Goal: Information Seeking & Learning: Learn about a topic

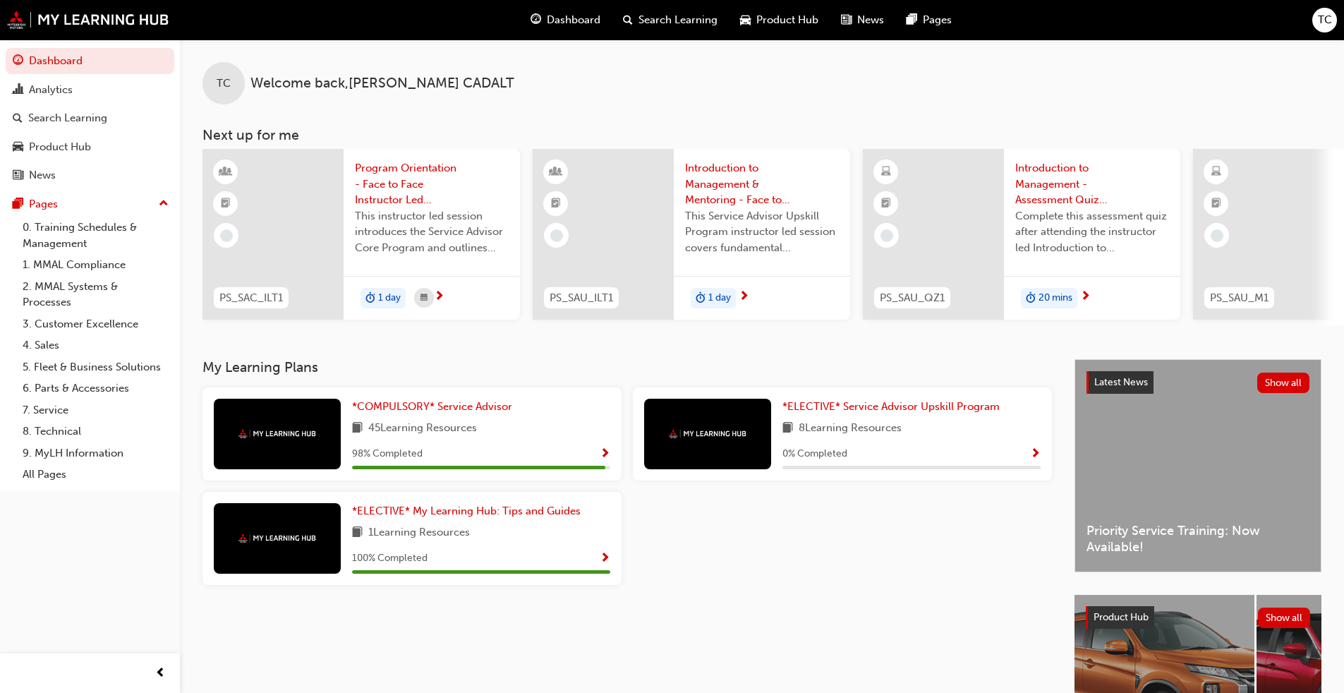
click at [599, 454] on div "98 % Completed" at bounding box center [481, 454] width 258 height 18
click at [426, 412] on span "*COMPULSORY* Service Advisor" at bounding box center [432, 406] width 160 height 13
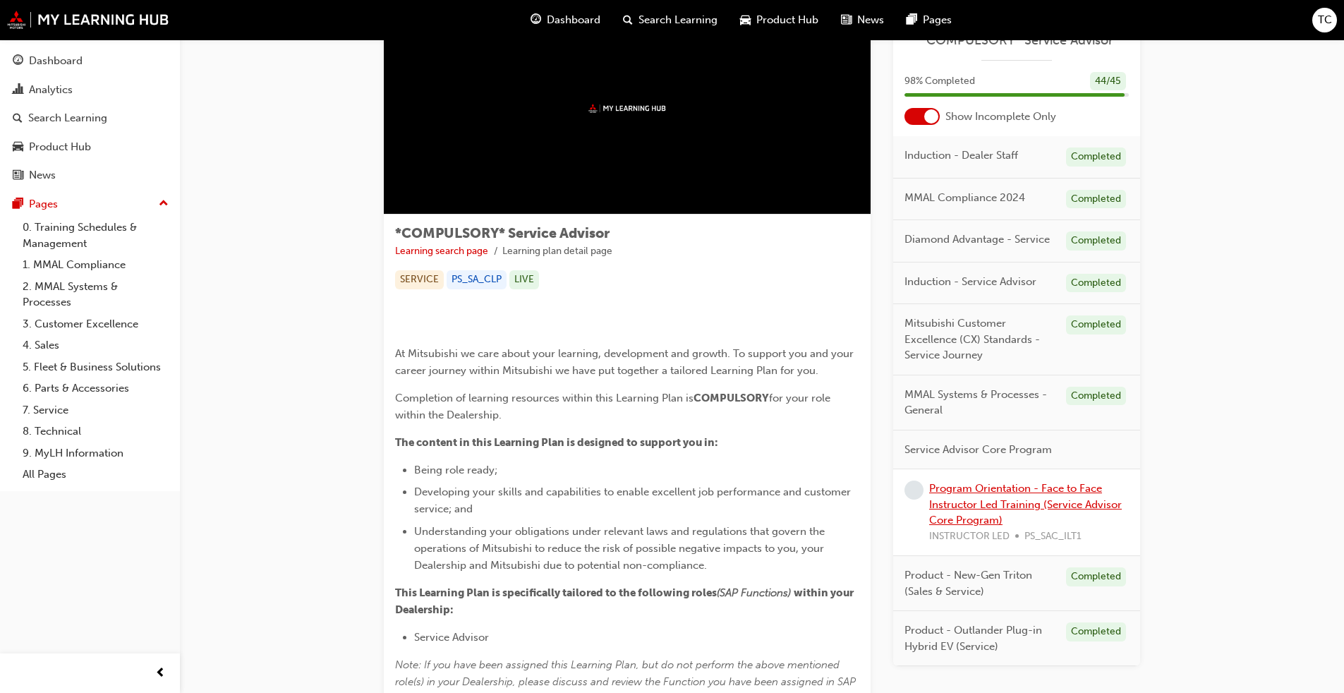
click at [705, 499] on link "Program Orientation - Face to Face Instructor Led Training (Service Advisor Cor…" at bounding box center [1025, 504] width 193 height 44
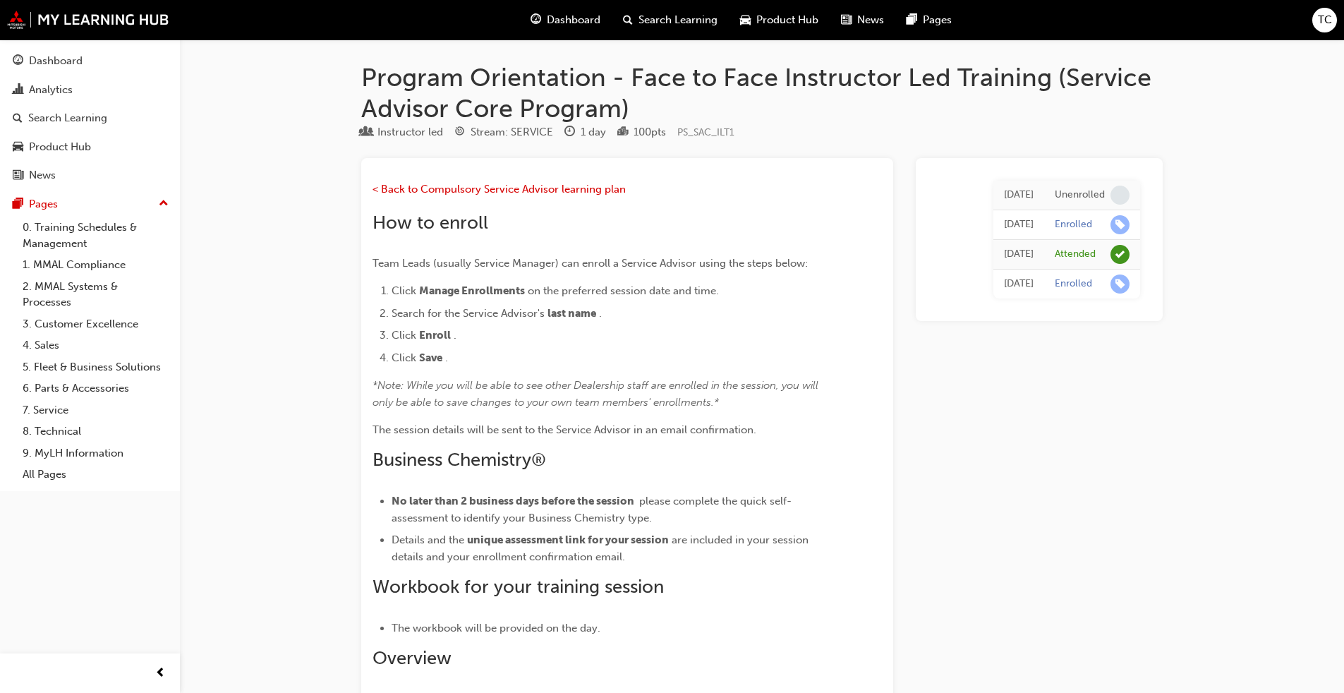
click at [586, 13] on span "Dashboard" at bounding box center [574, 20] width 54 height 16
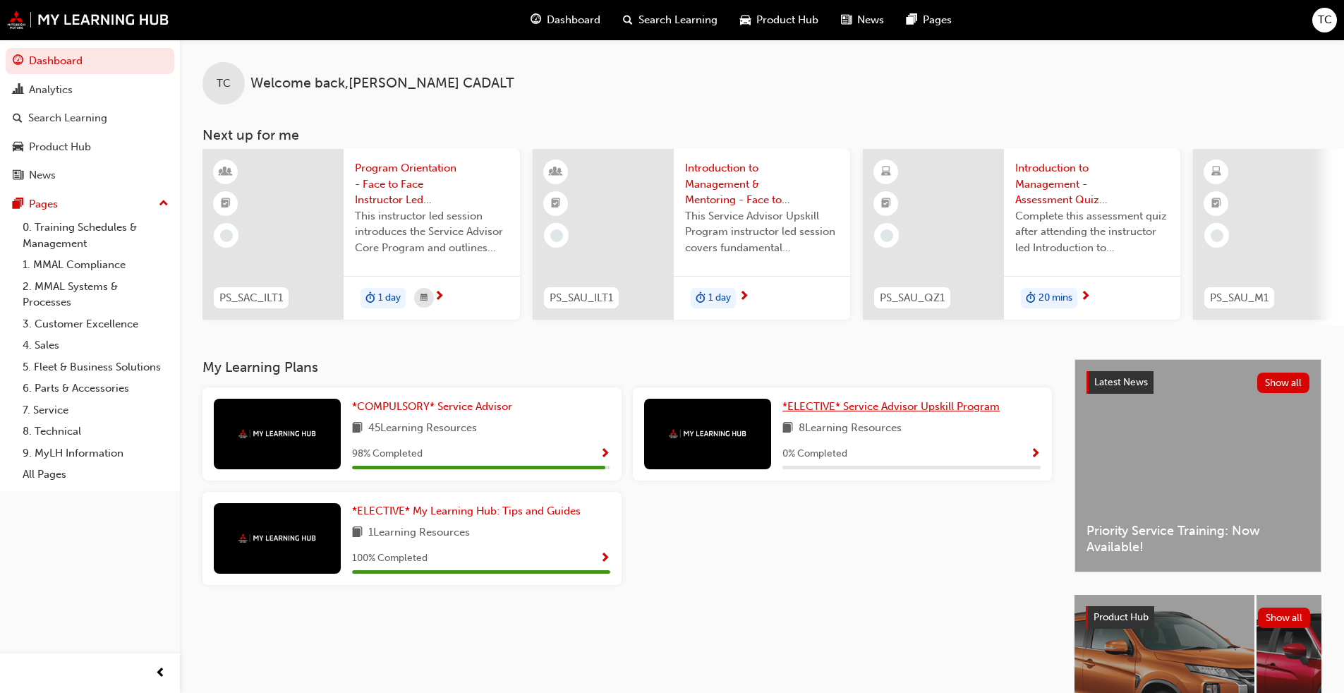
click at [705, 413] on span "*ELECTIVE* Service Advisor Upskill Program" at bounding box center [890, 406] width 217 height 13
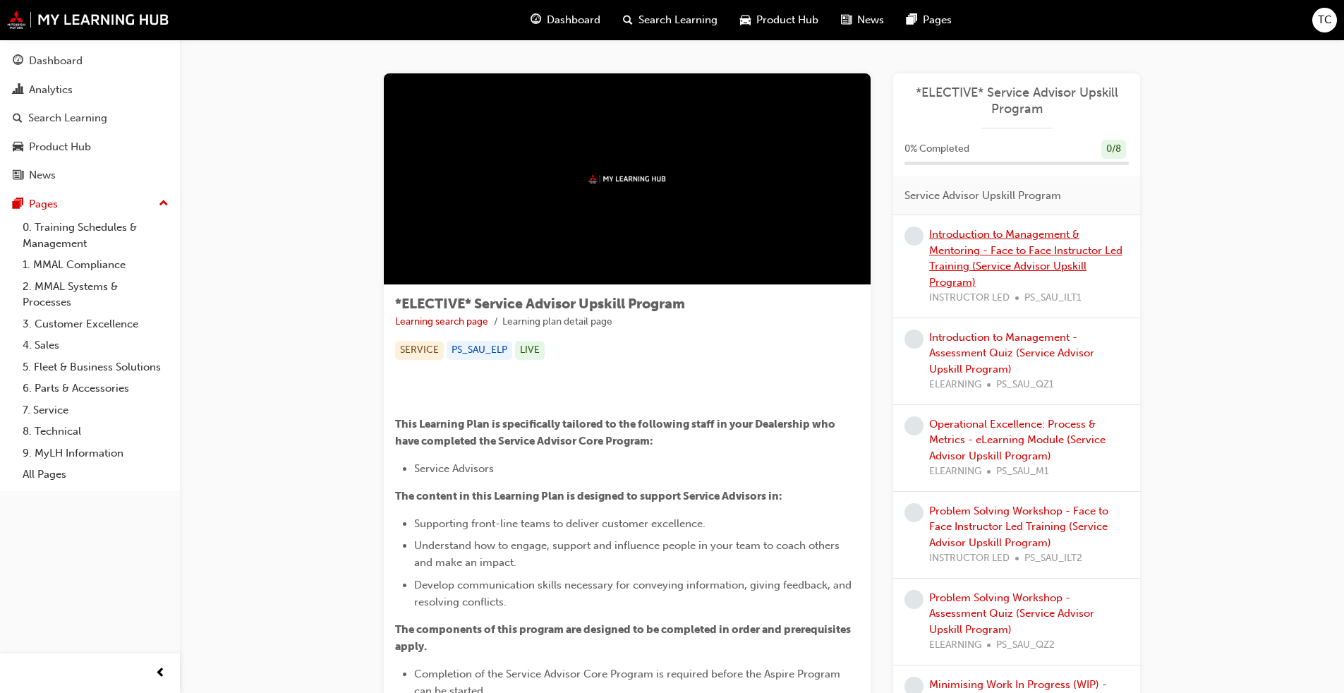
click at [705, 230] on link "Introduction to Management & Mentoring - Face to Face Instructor Led Training (…" at bounding box center [1025, 258] width 193 height 61
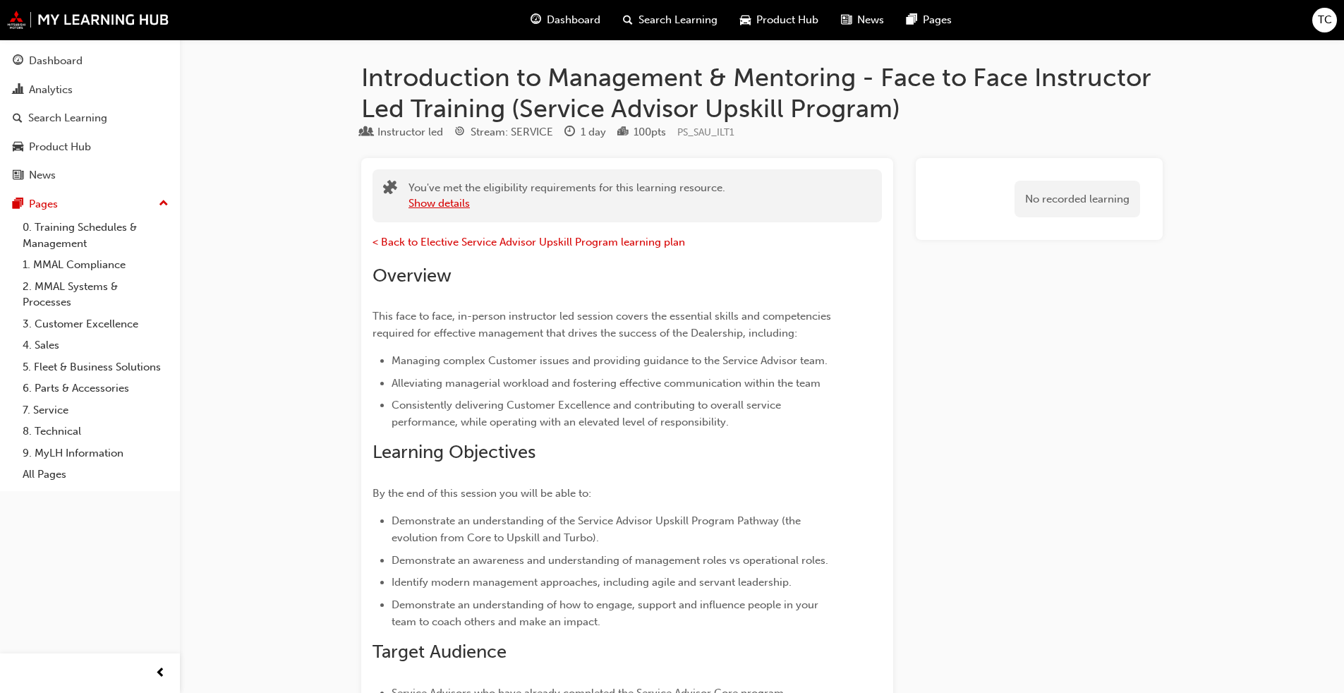
click at [449, 202] on button "Show details" at bounding box center [438, 203] width 61 height 16
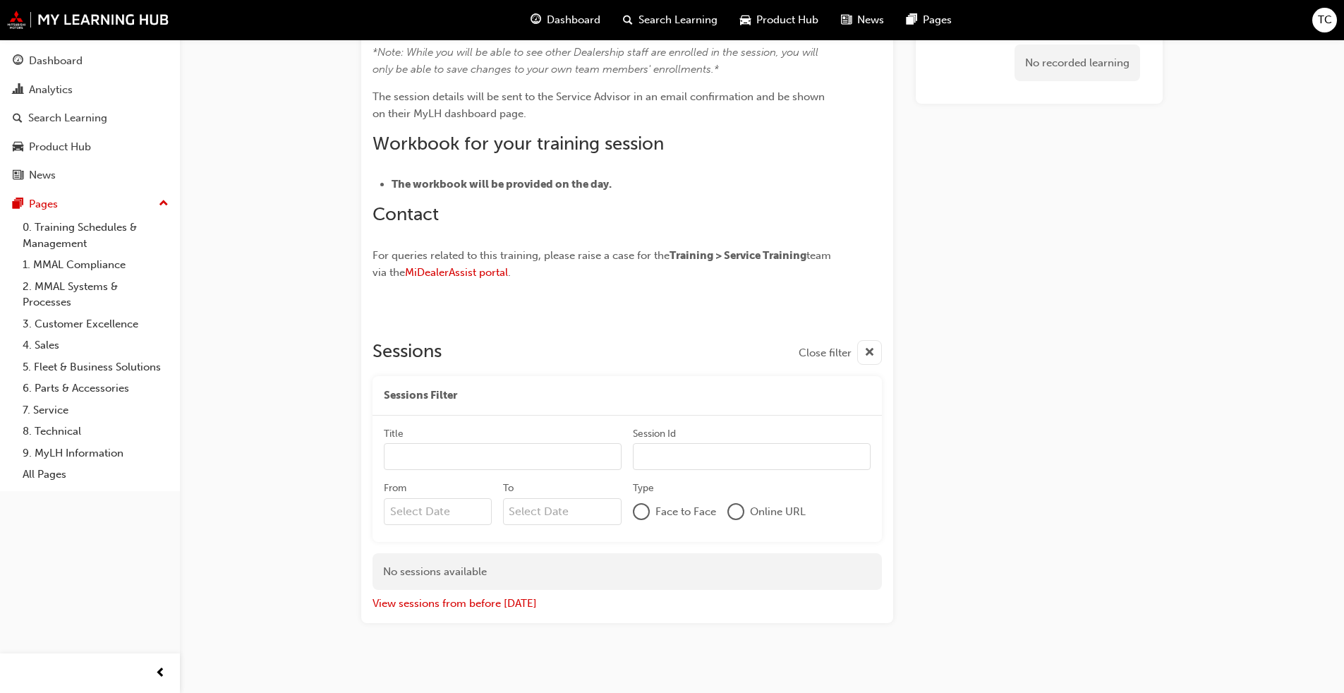
scroll to position [955, 0]
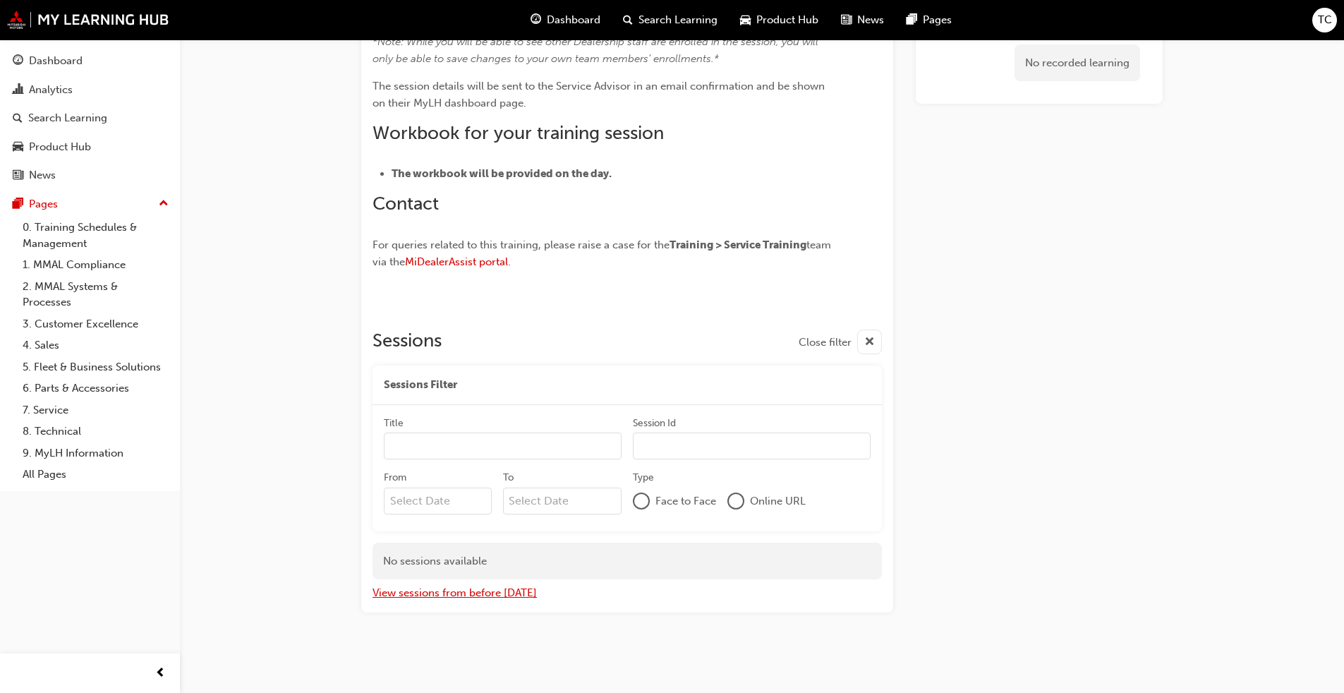
click at [460, 528] on button "View sessions from before [DATE]" at bounding box center [454, 593] width 164 height 16
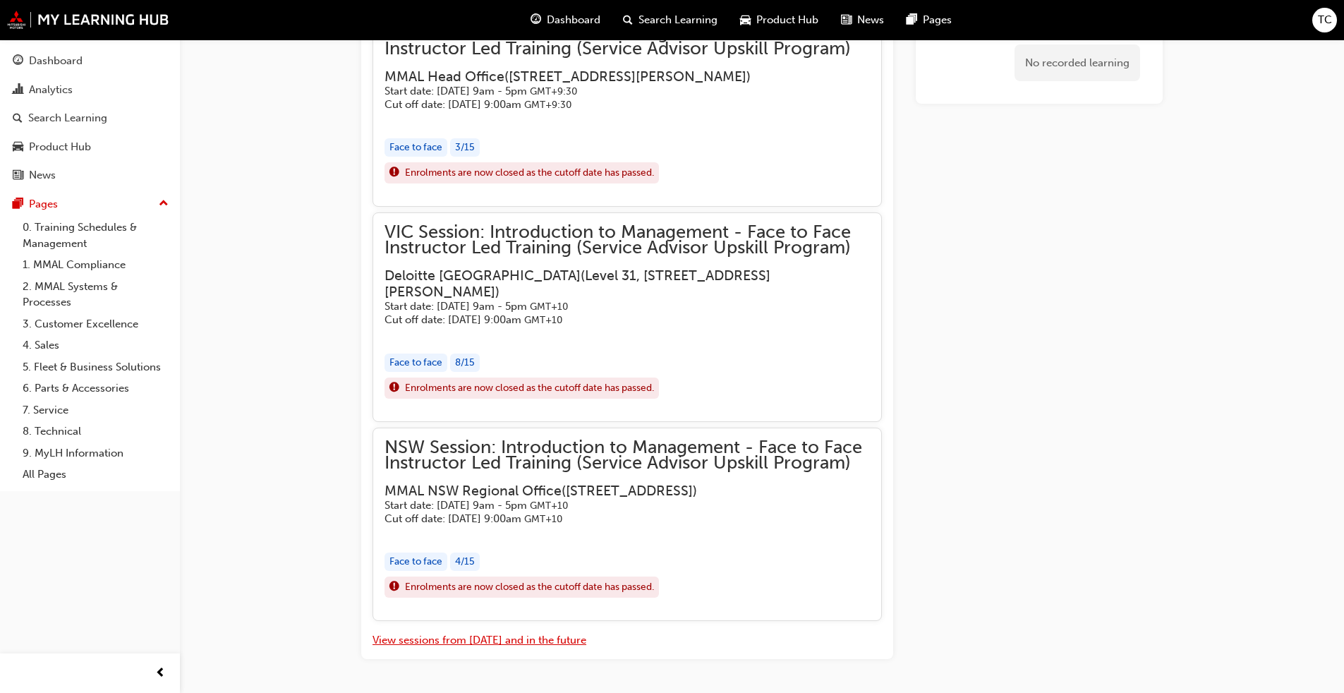
scroll to position [1902, 0]
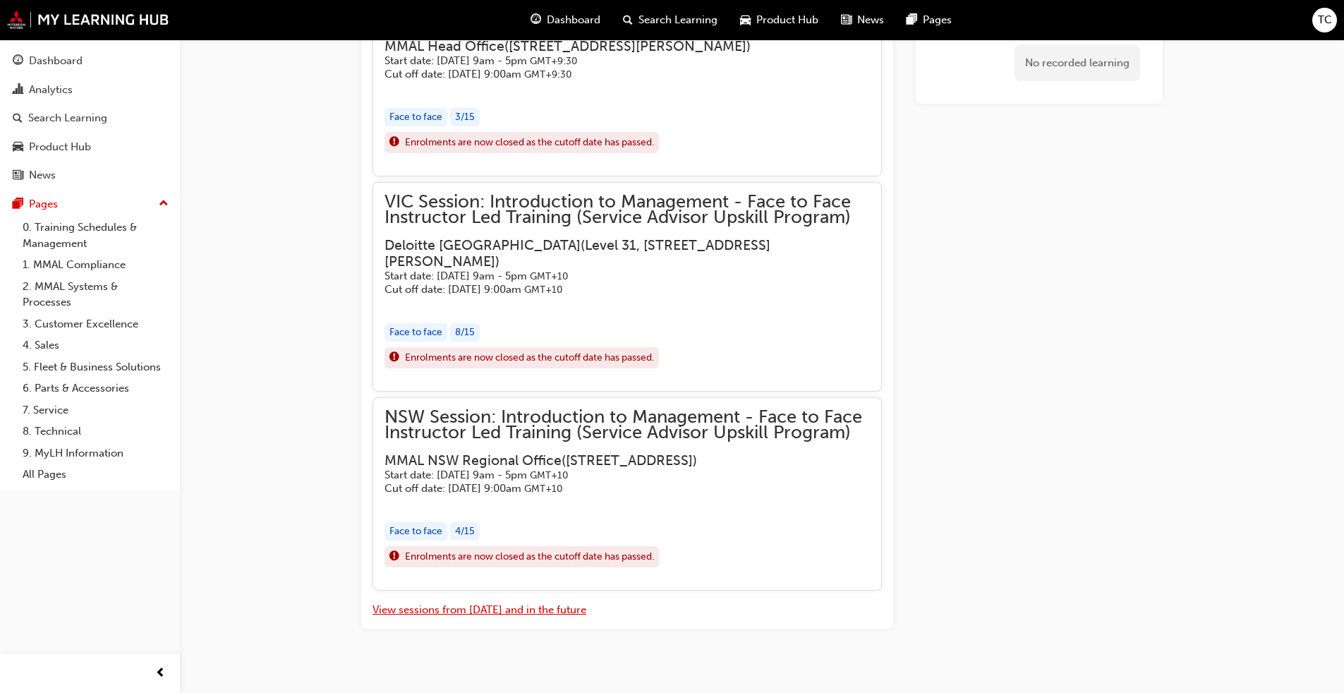
click at [527, 528] on button "View sessions from [DATE] and in the future" at bounding box center [479, 610] width 214 height 16
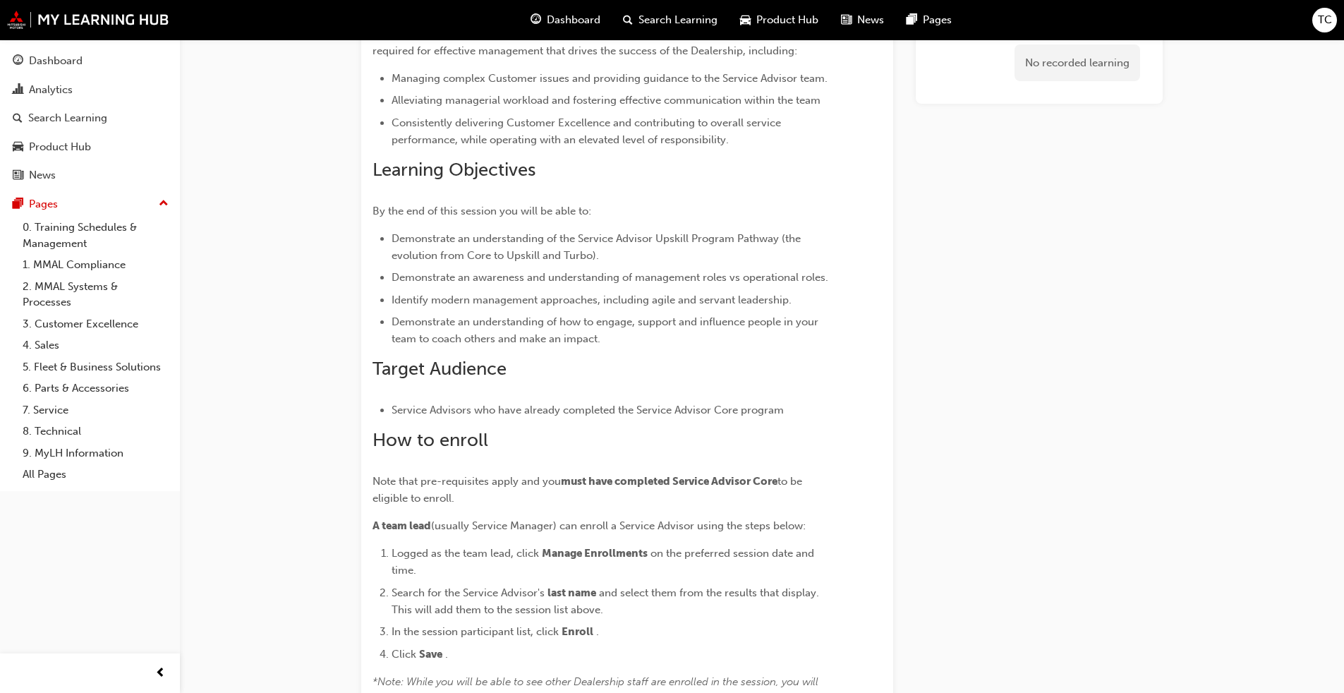
scroll to position [0, 0]
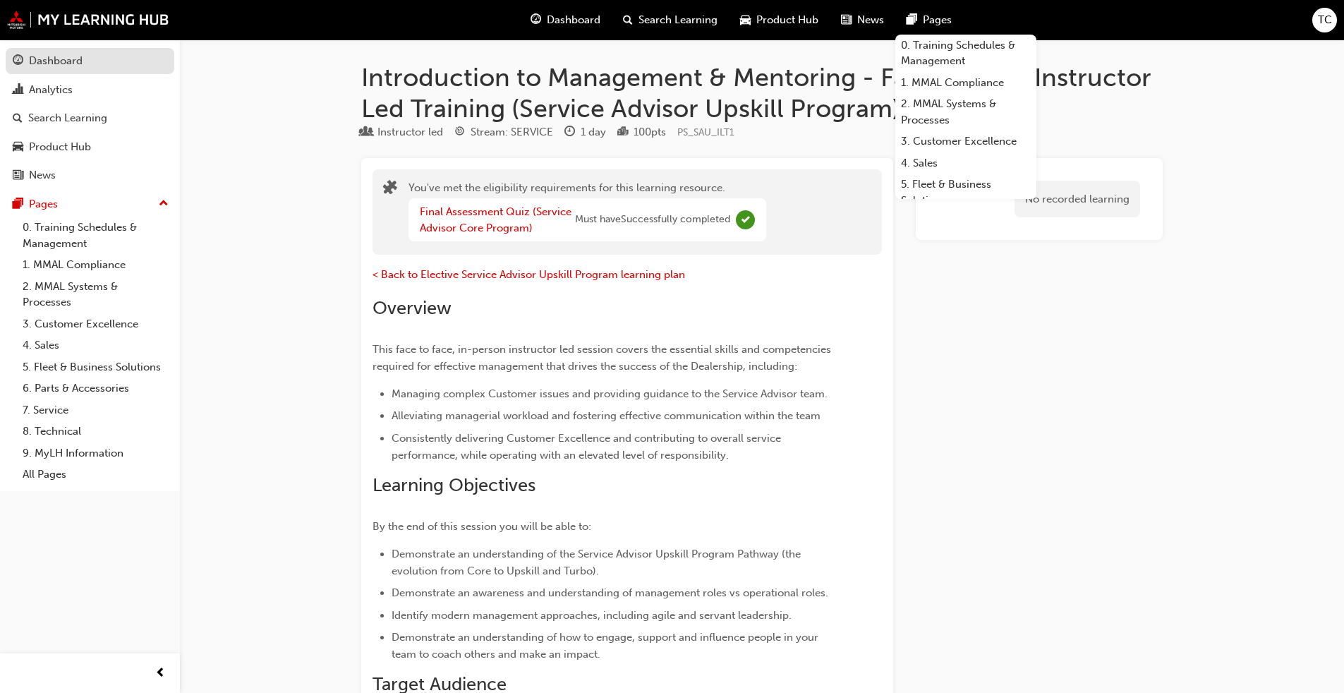
click at [63, 61] on div "Dashboard" at bounding box center [56, 61] width 54 height 16
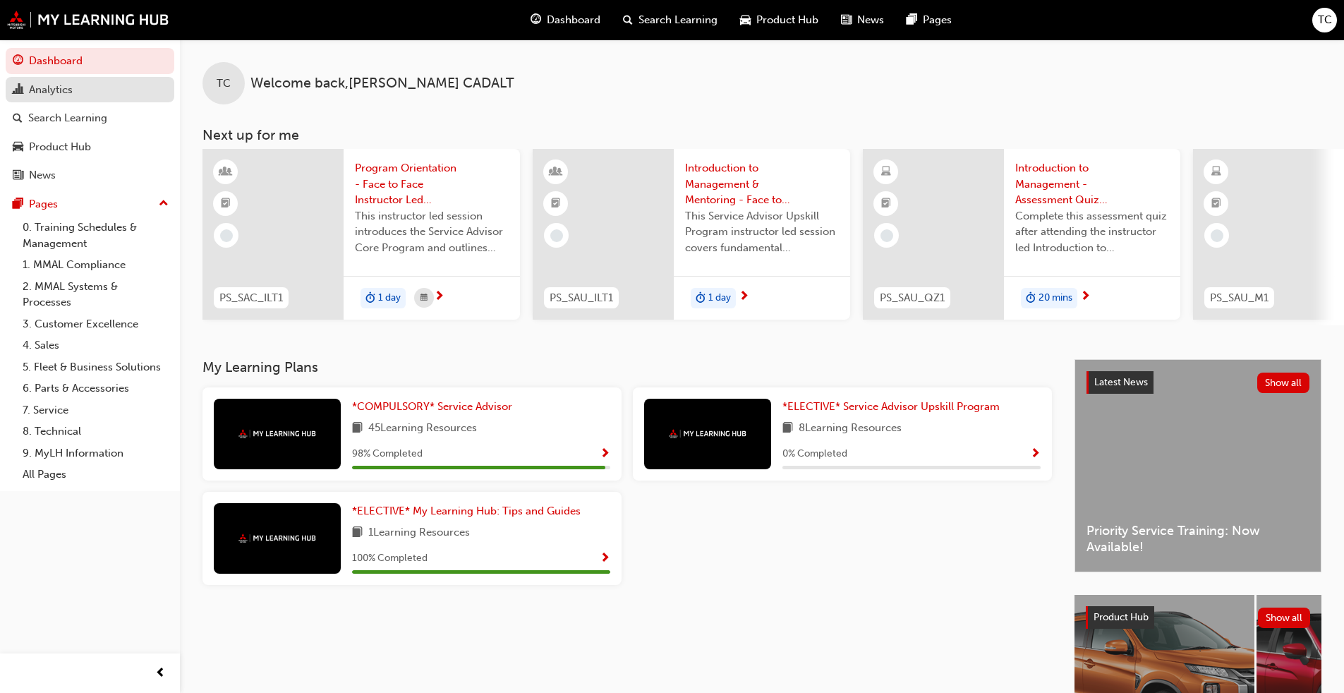
click at [54, 87] on div "Analytics" at bounding box center [51, 90] width 44 height 16
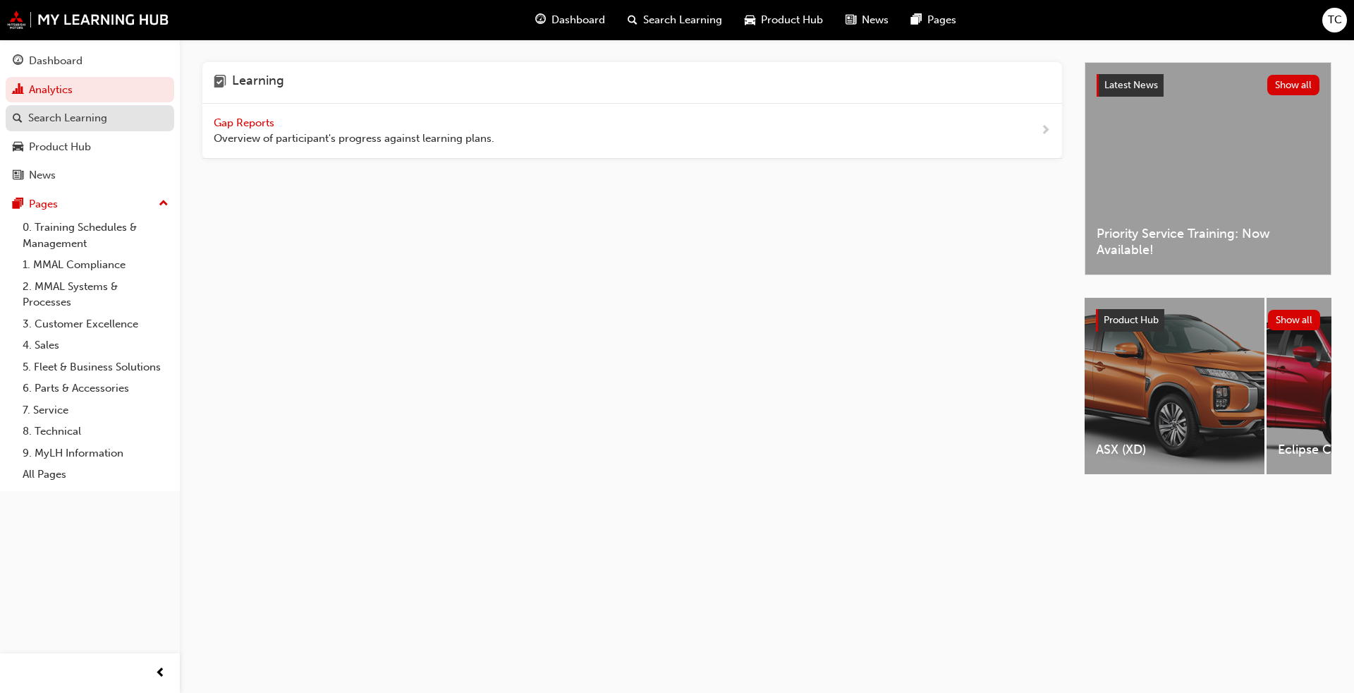
click at [63, 126] on div "Search Learning" at bounding box center [67, 118] width 79 height 16
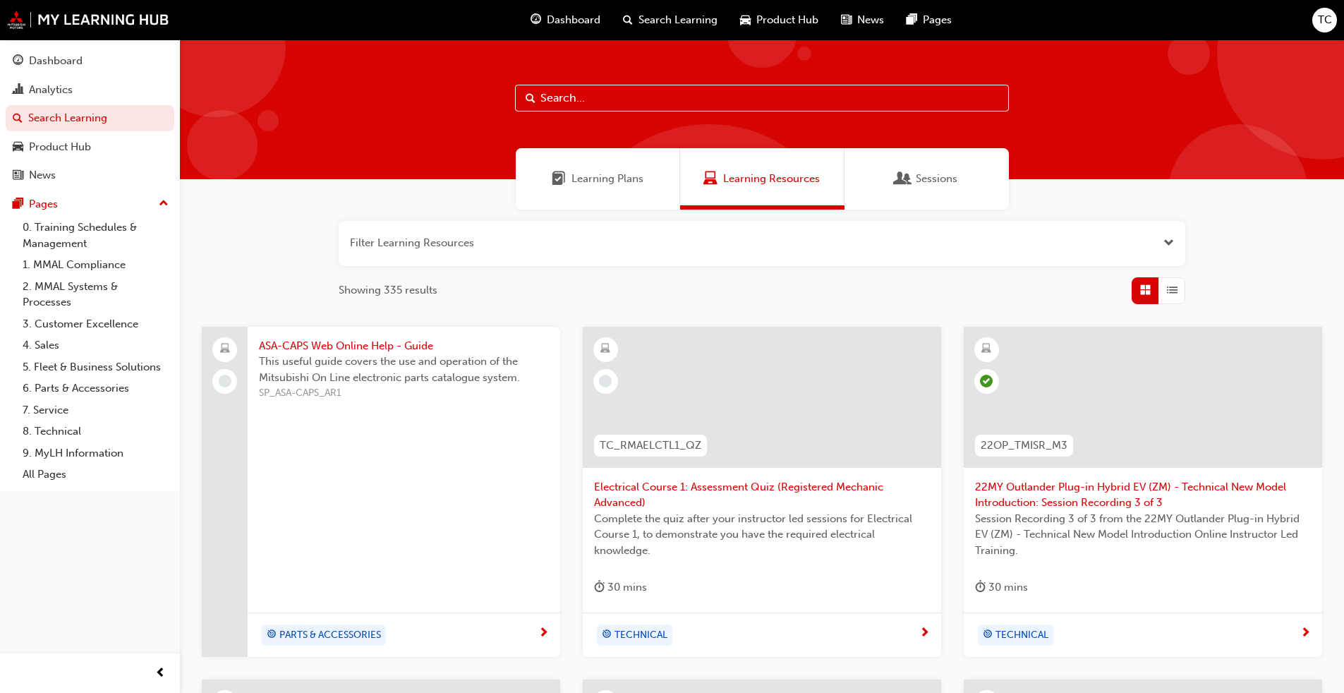
click at [611, 176] on span "Learning Plans" at bounding box center [607, 179] width 72 height 16
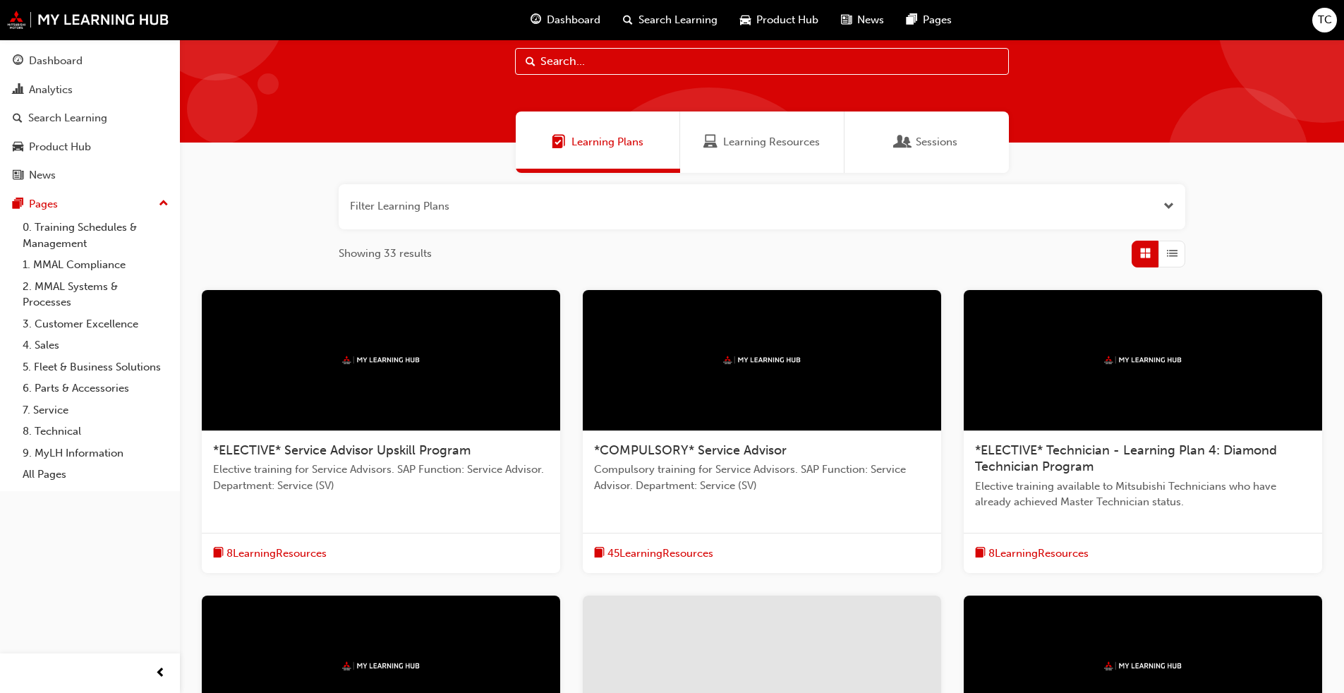
scroll to position [71, 0]
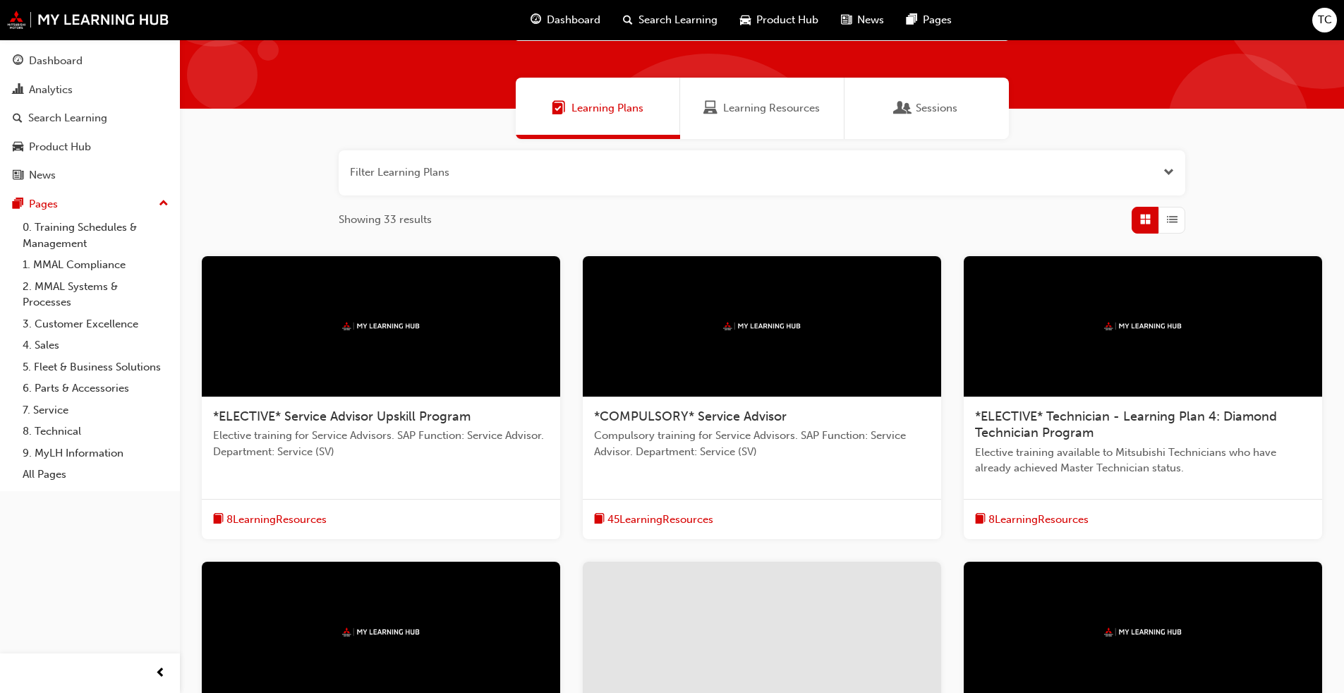
click at [417, 417] on span "*ELECTIVE* Service Advisor Upskill Program" at bounding box center [341, 416] width 257 height 16
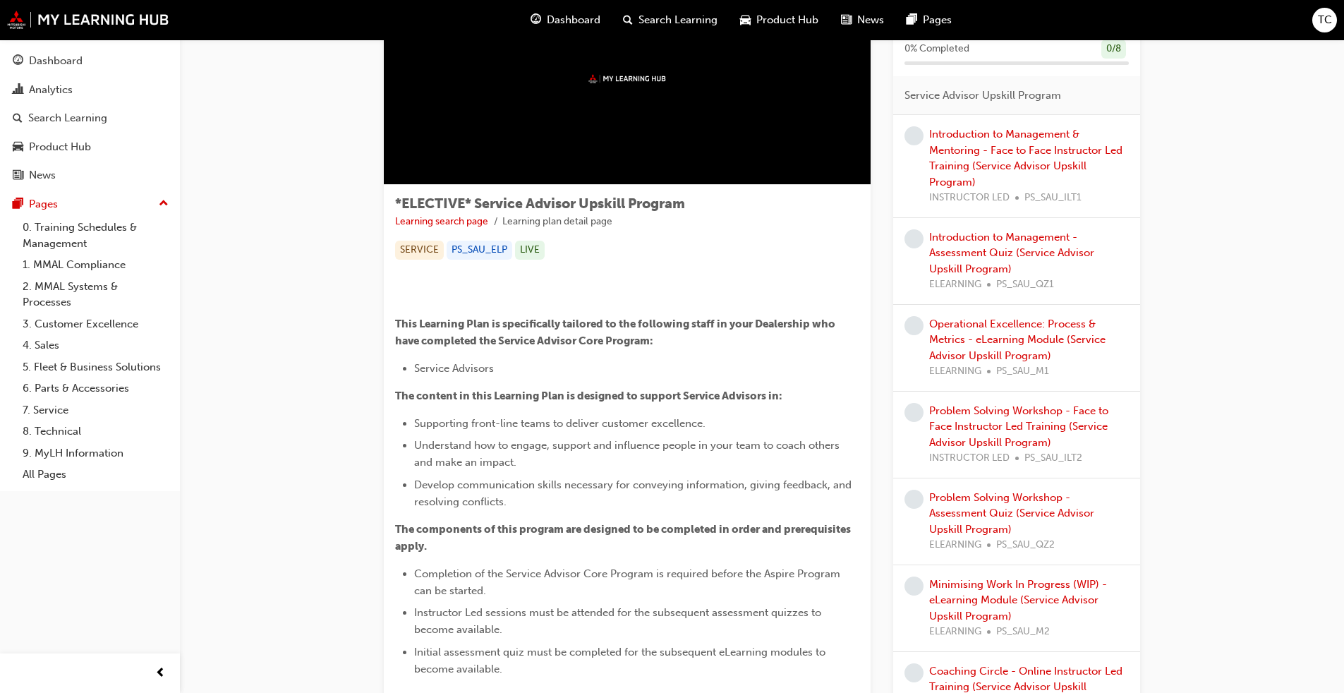
scroll to position [56, 0]
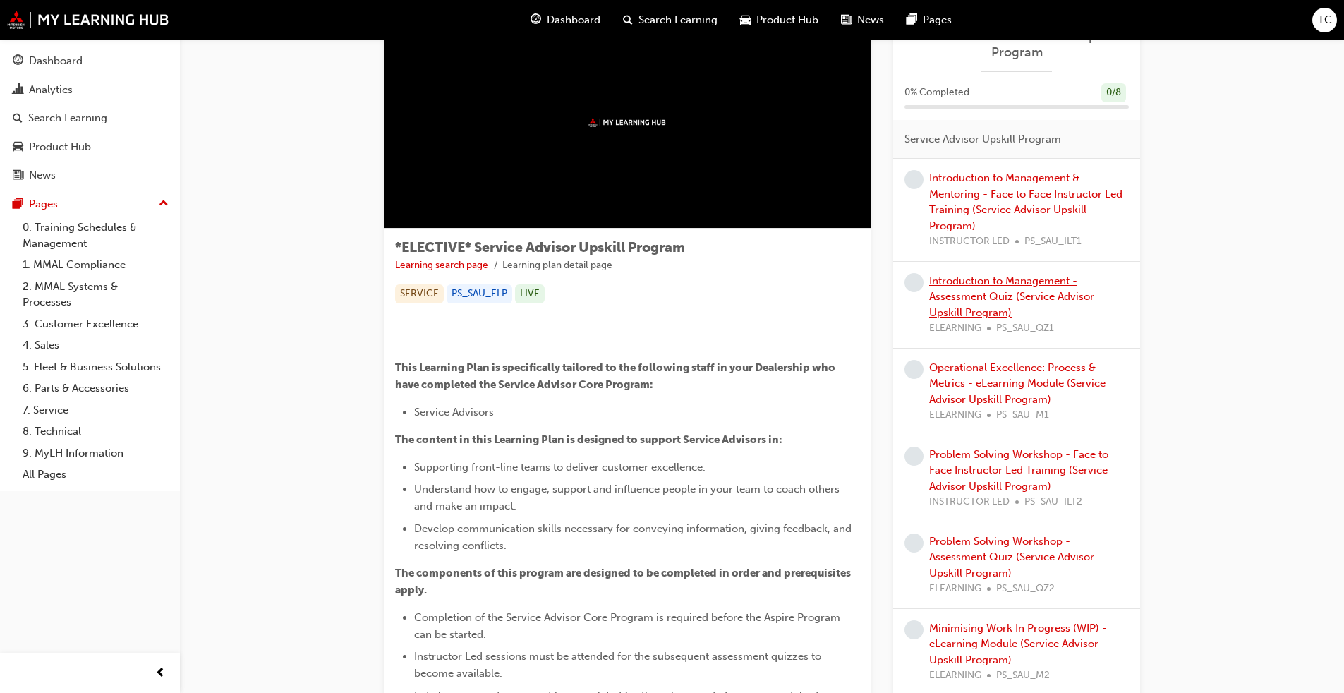
click at [705, 286] on link "Introduction to Management - Assessment Quiz (Service Advisor Upskill Program)" at bounding box center [1011, 296] width 165 height 44
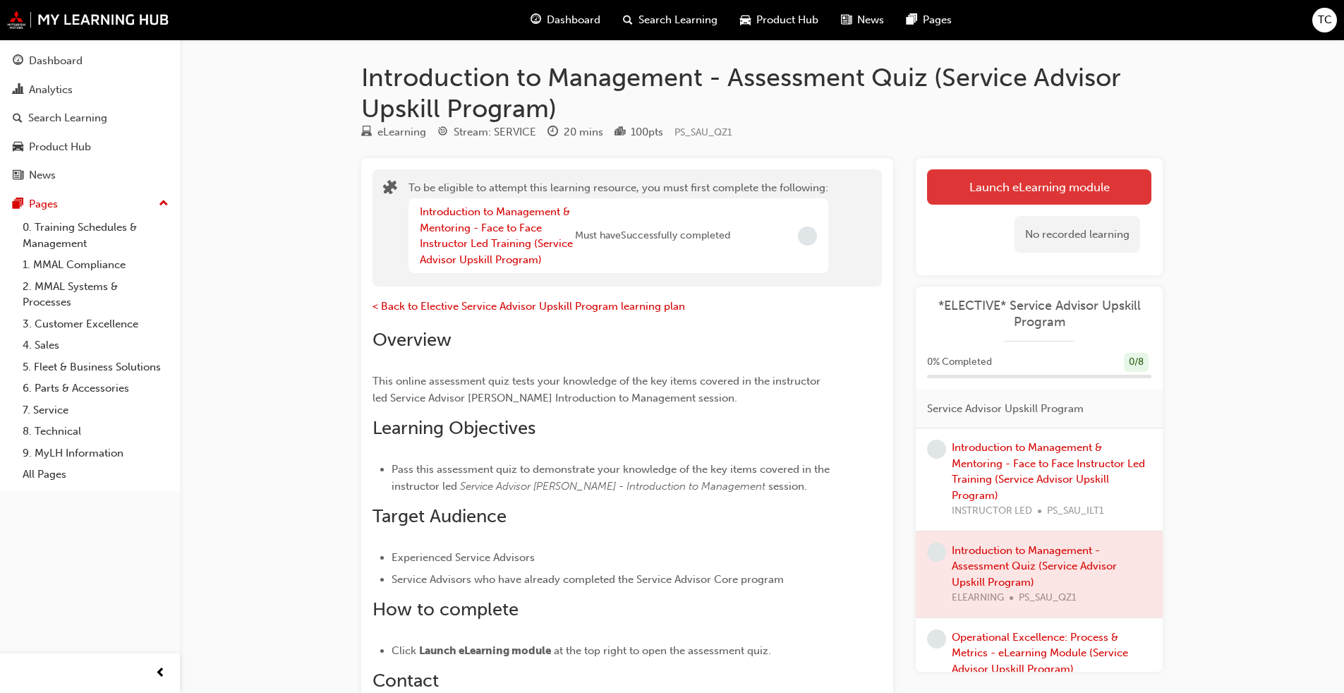
click at [705, 185] on button "Launch eLearning module" at bounding box center [1039, 186] width 224 height 35
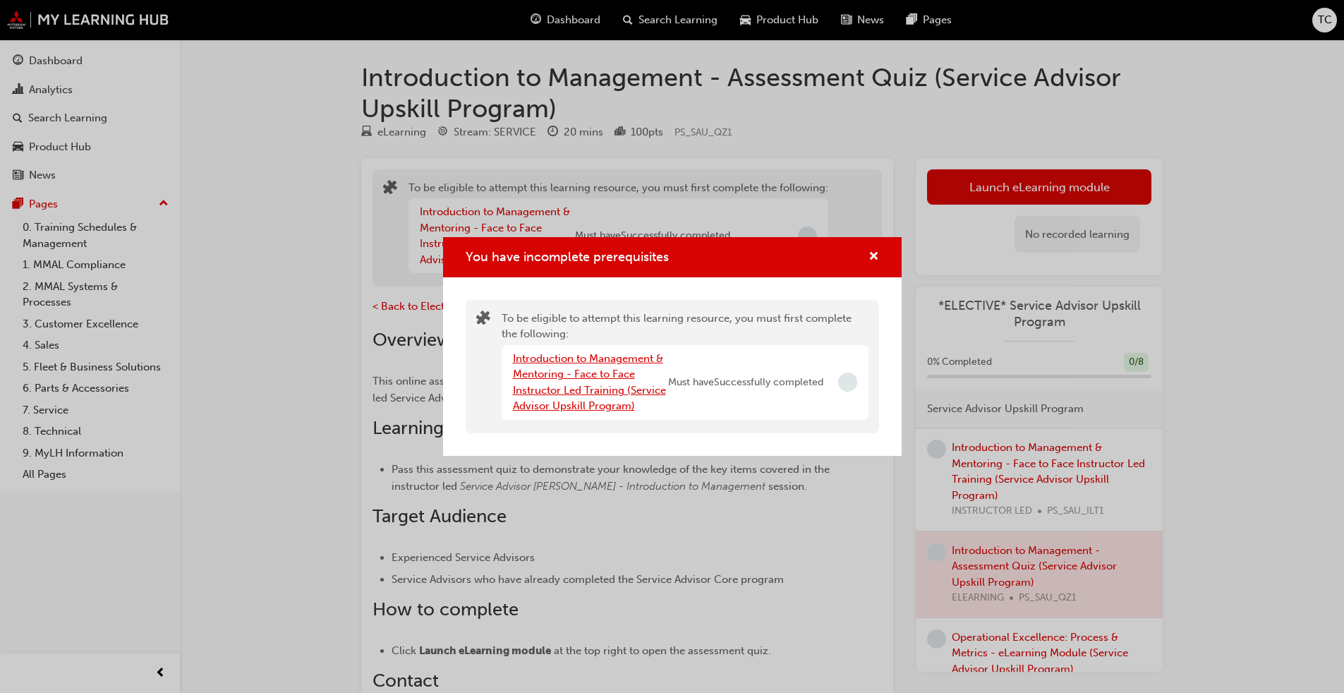
click at [556, 377] on link "Introduction to Management & Mentoring - Face to Face Instructor Led Training (…" at bounding box center [589, 382] width 153 height 61
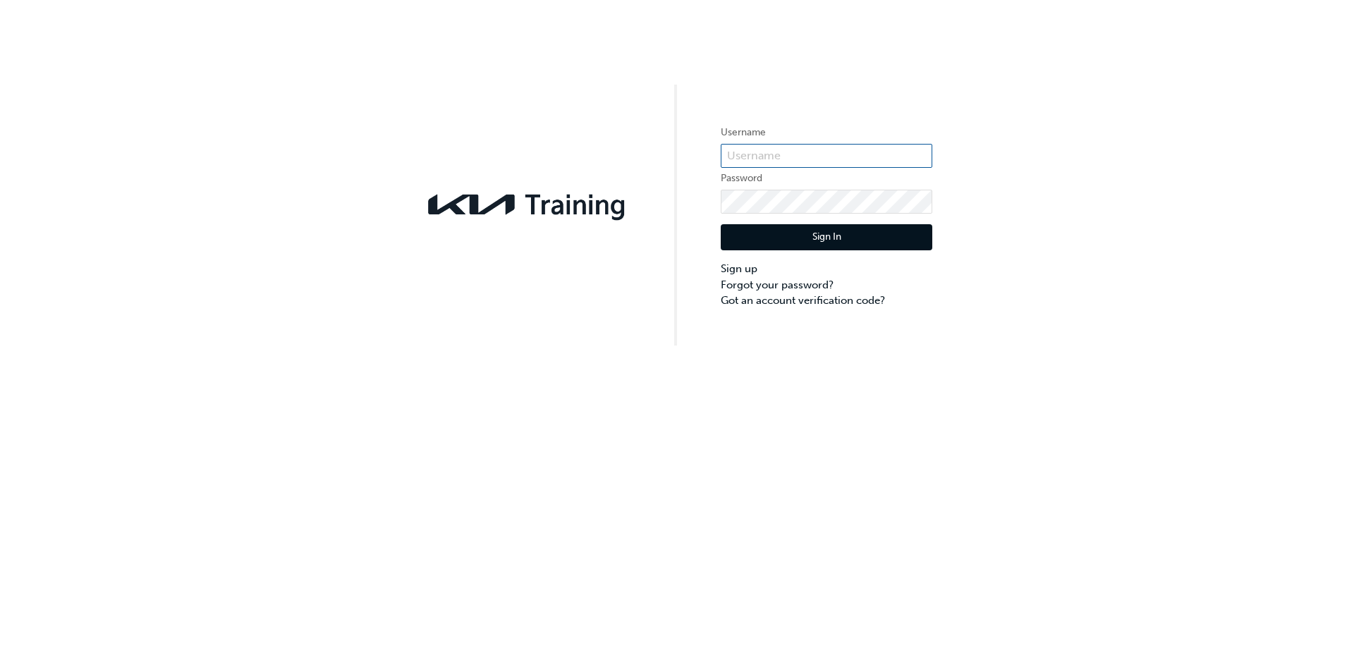
type input "kau82797e3"
click at [802, 233] on button "Sign In" at bounding box center [827, 237] width 212 height 27
